Goal: Find specific page/section: Find specific page/section

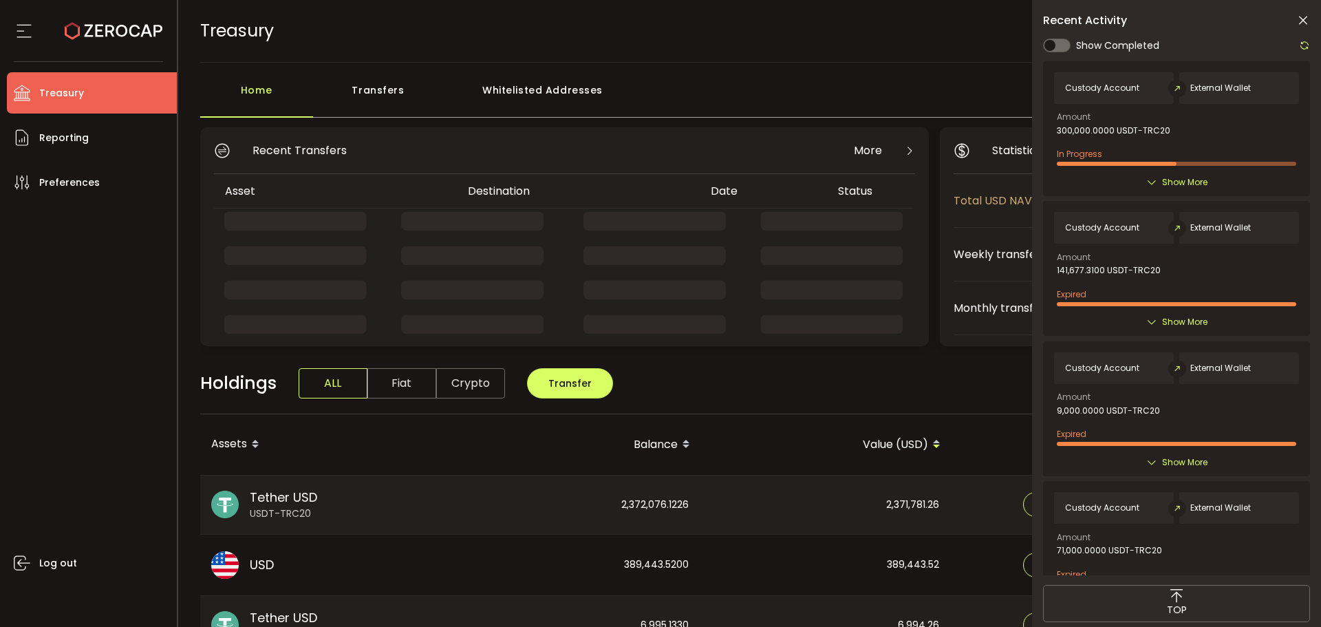
click at [1301, 20] on icon at bounding box center [1303, 21] width 14 height 14
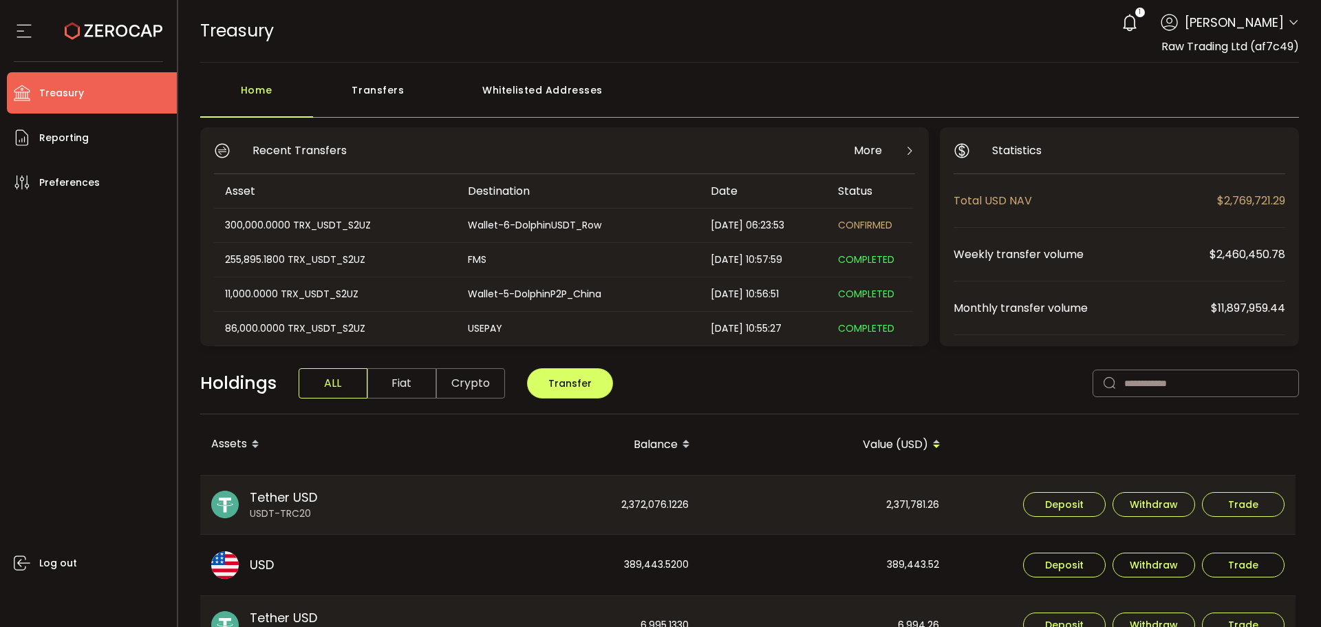
click at [1289, 24] on icon at bounding box center [1293, 22] width 11 height 11
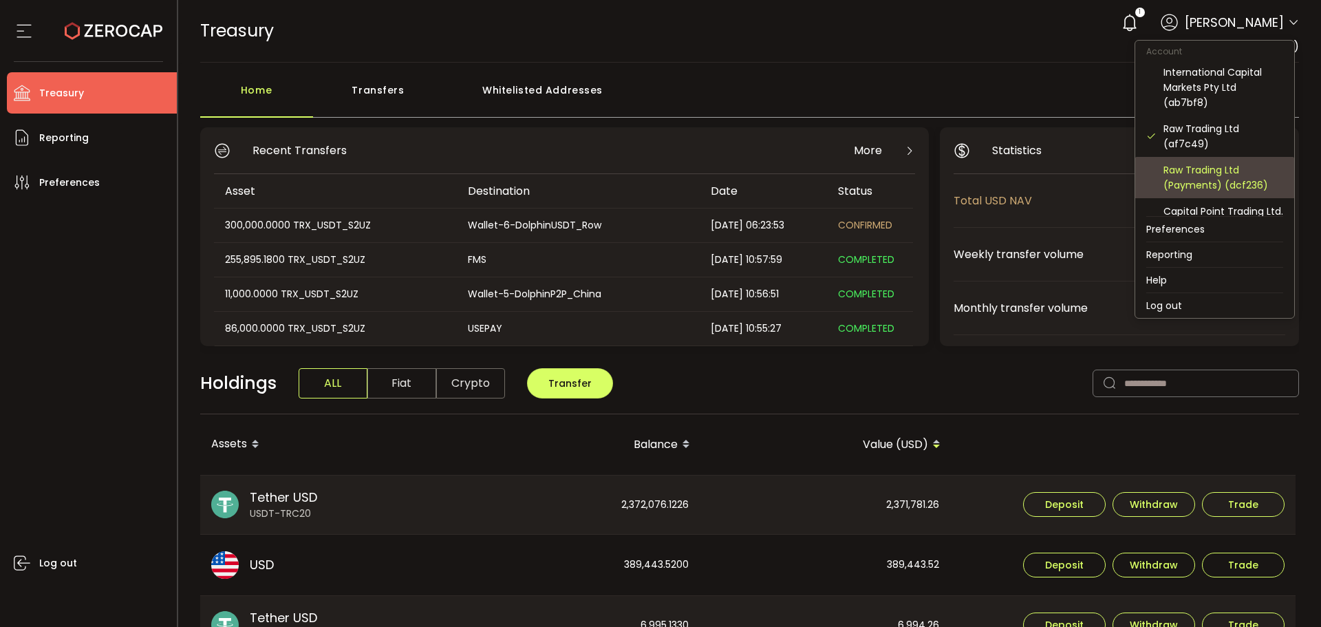
click at [1201, 182] on div "Raw Trading Ltd (Payments) (dcf236)" at bounding box center [1224, 177] width 120 height 30
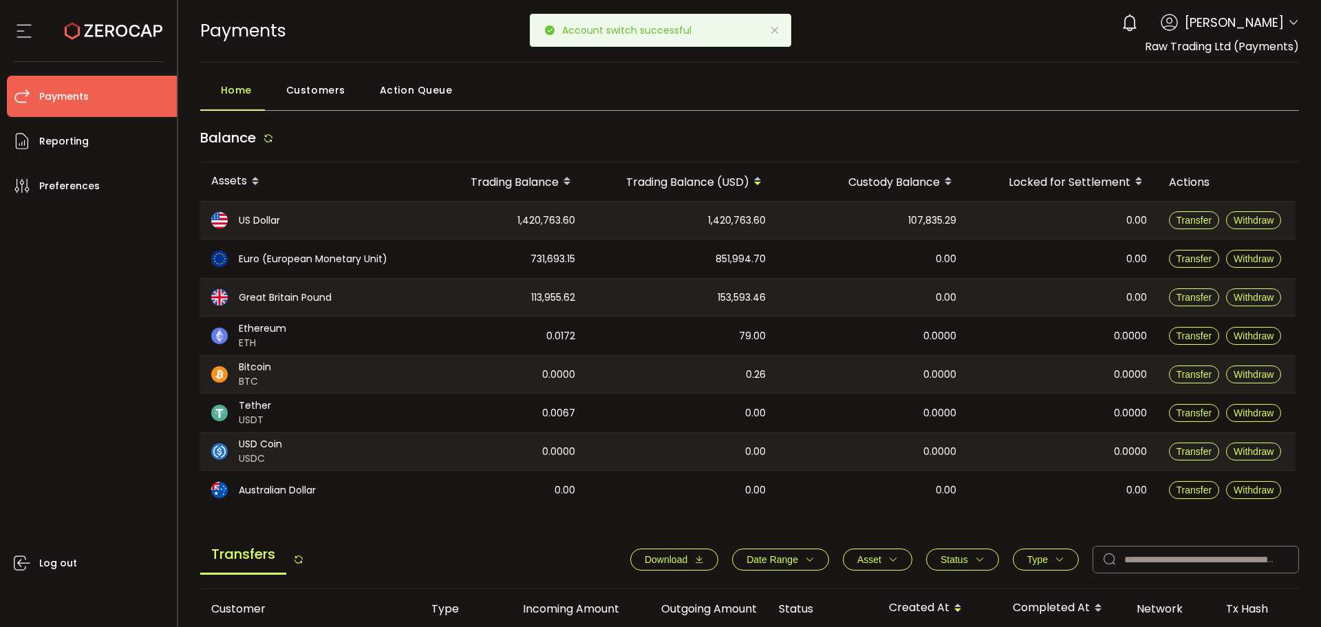
click at [776, 27] on icon at bounding box center [774, 30] width 11 height 11
